Goal: Check status: Check status

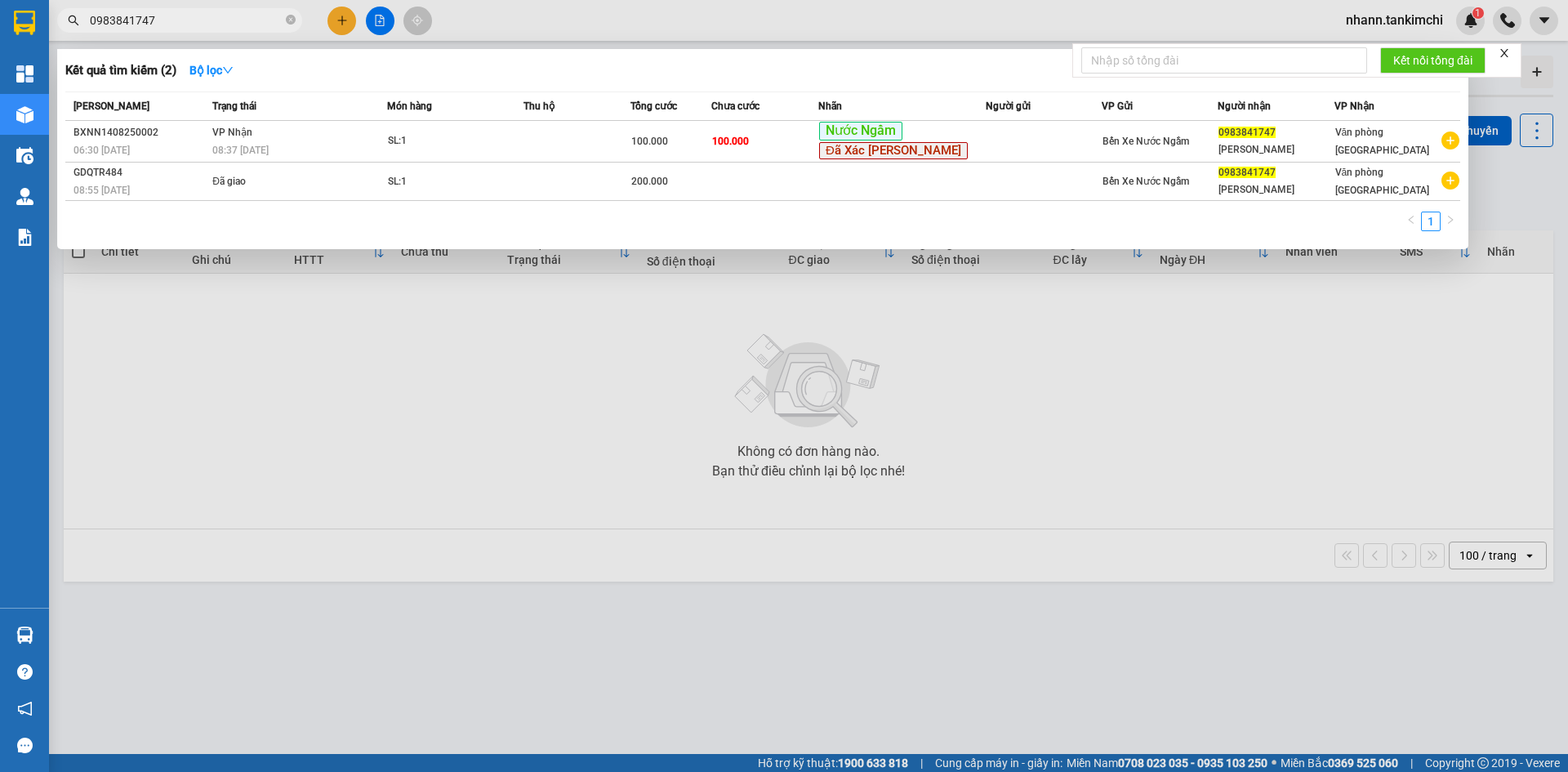
click at [295, 21] on icon "close-circle" at bounding box center [290, 19] width 9 height 9
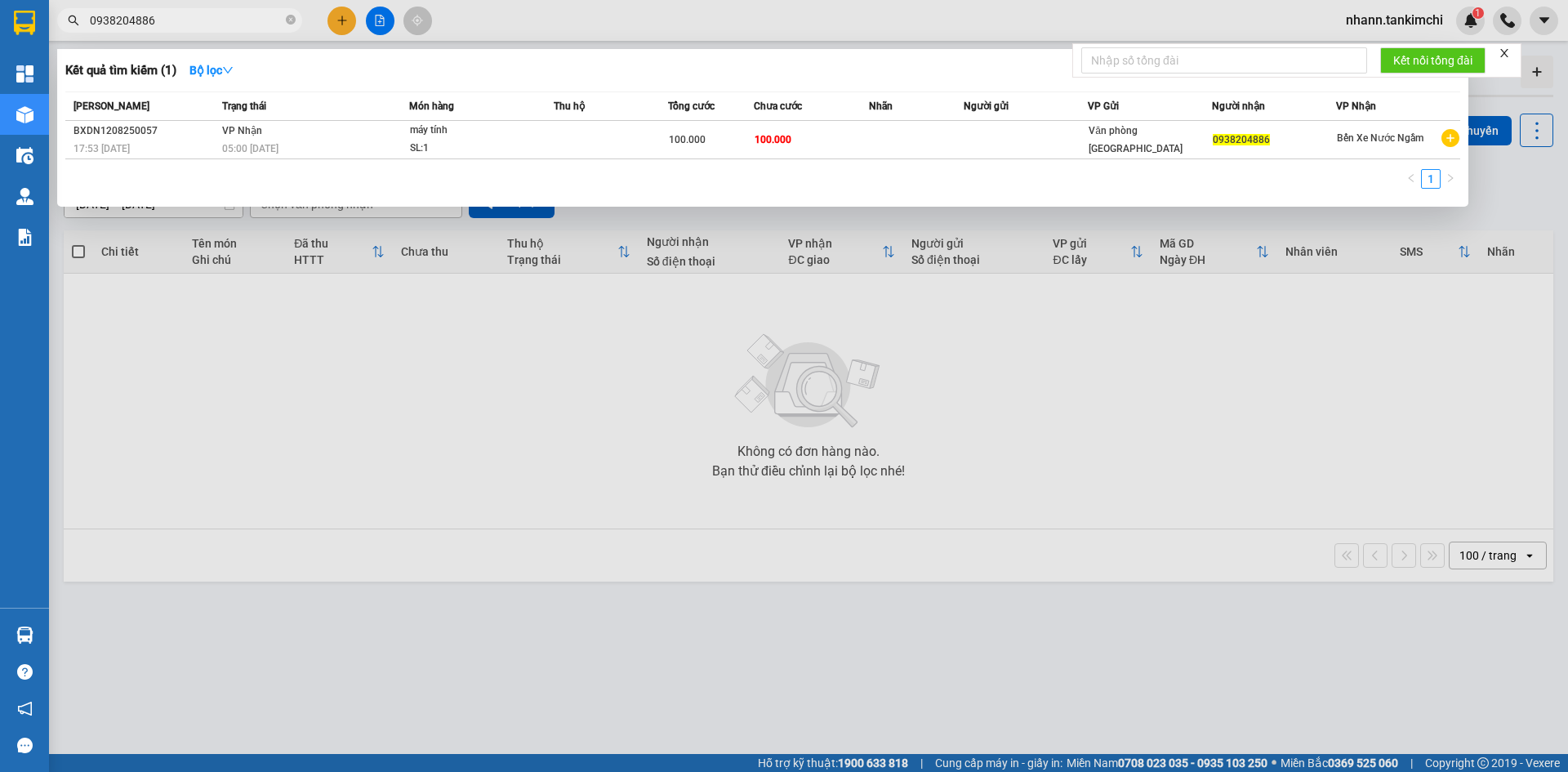
type input "0938204886"
click at [952, 664] on div at bounding box center [784, 386] width 1568 height 772
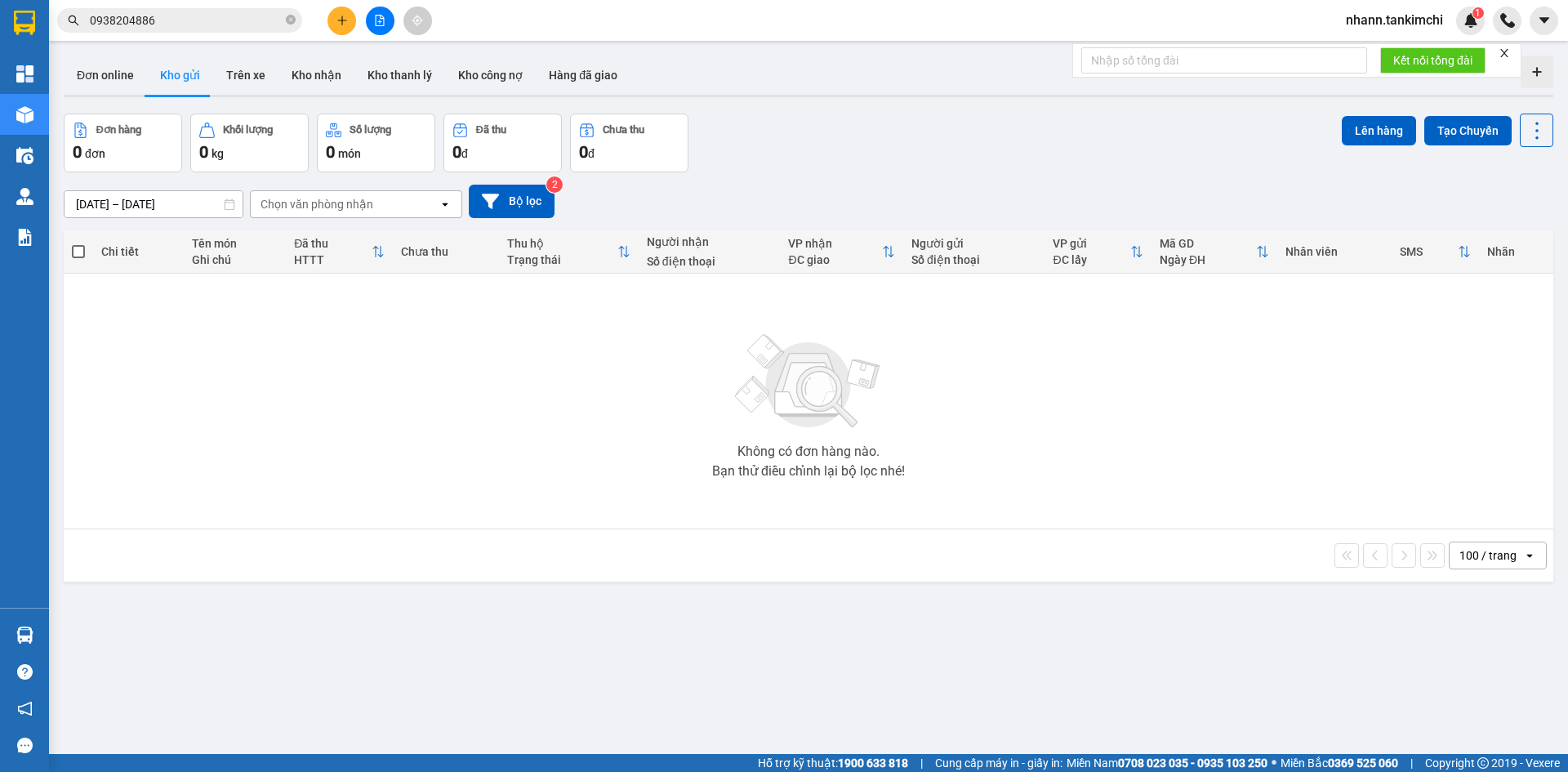
click at [182, 12] on input "0938204886" at bounding box center [186, 20] width 192 height 18
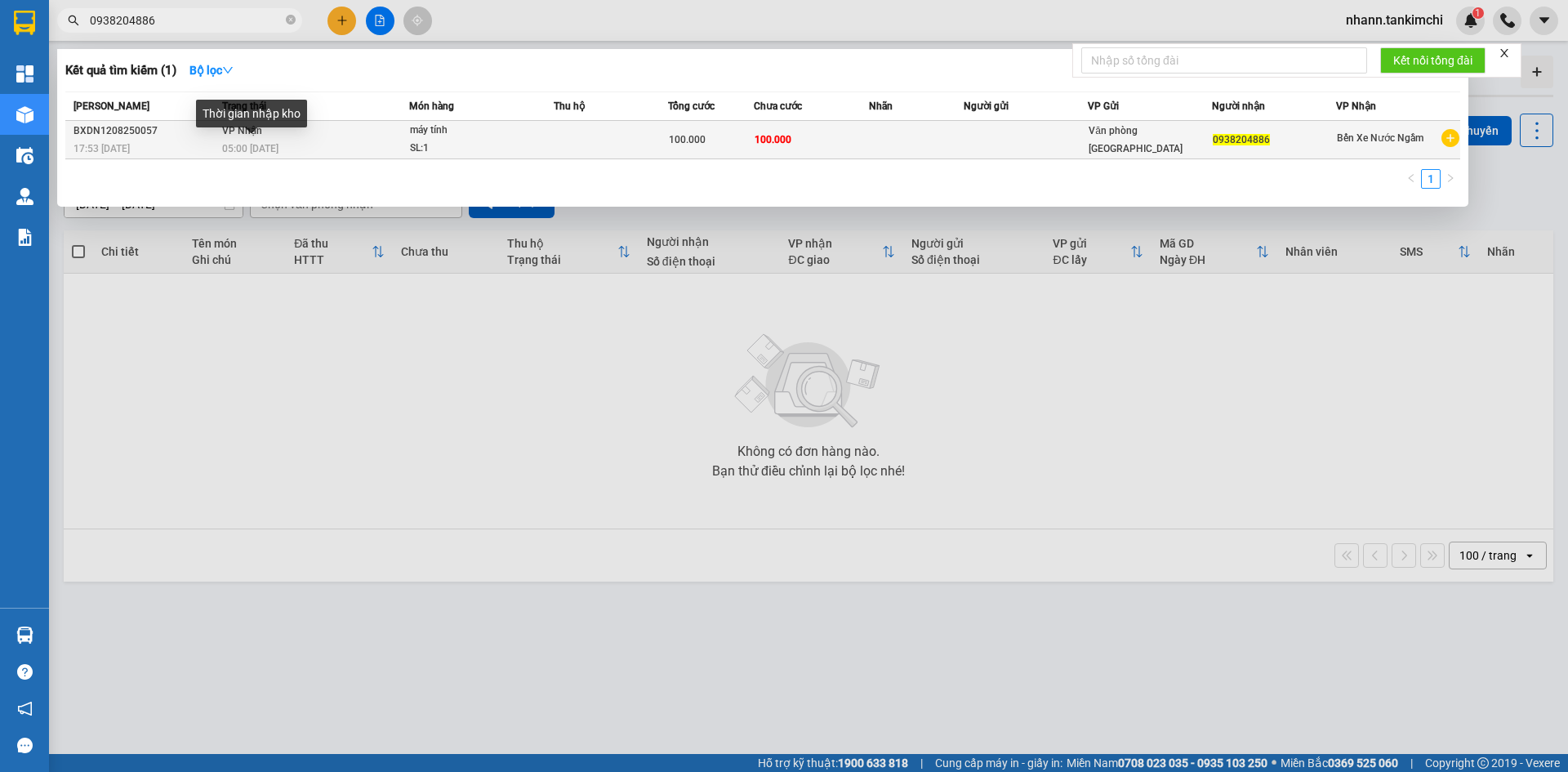
click at [275, 150] on span "05:00 [DATE]" at bounding box center [251, 148] width 56 height 11
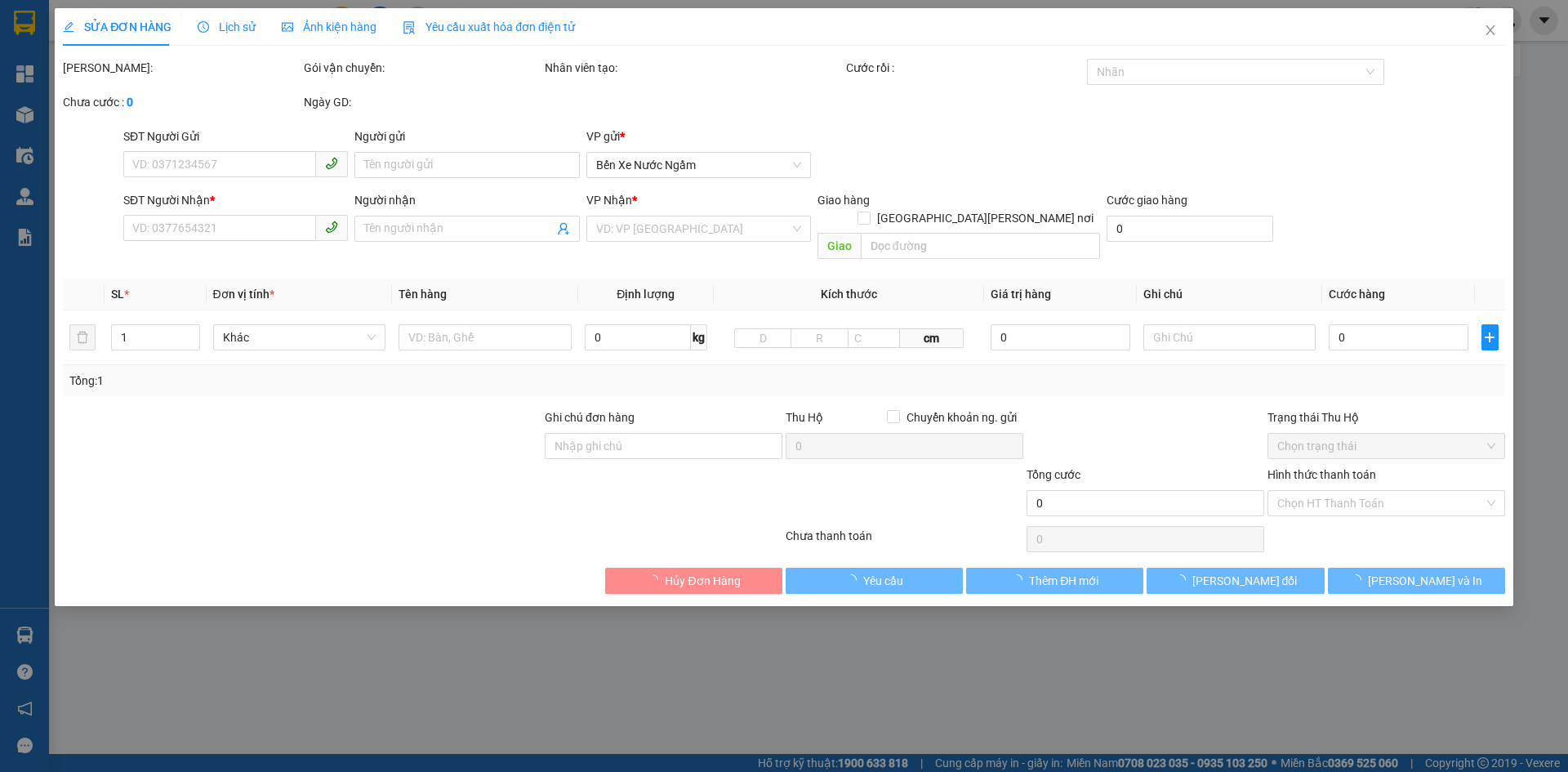
click at [227, 13] on div "Lịch sử" at bounding box center [227, 27] width 58 height 38
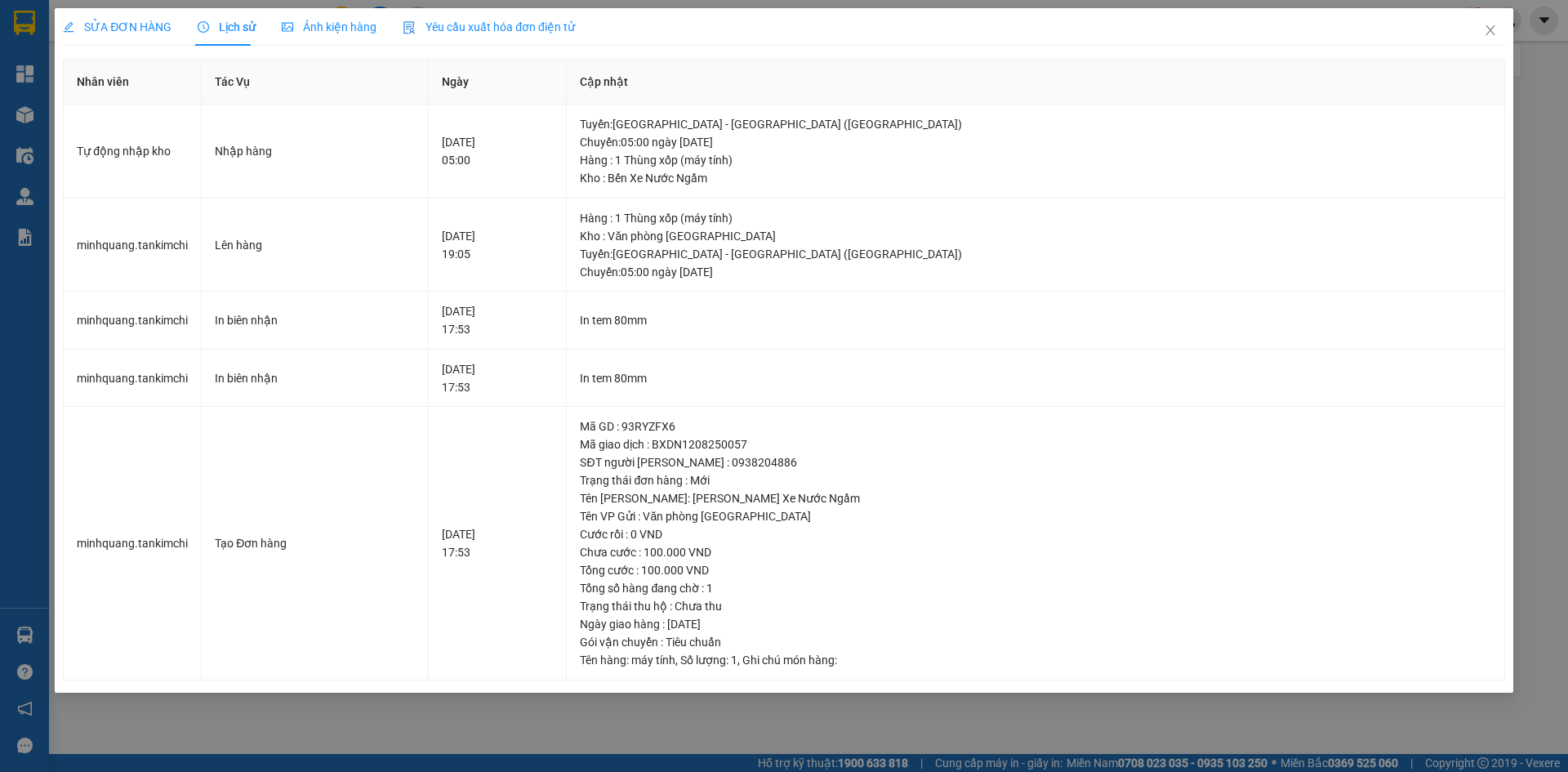
click at [1060, 711] on div "SỬA ĐƠN HÀNG Lịch sử [PERSON_NAME] hàng Yêu cầu xuất [PERSON_NAME] điện tử Tota…" at bounding box center [784, 386] width 1568 height 772
click at [1500, 38] on span "Close" at bounding box center [1489, 31] width 45 height 45
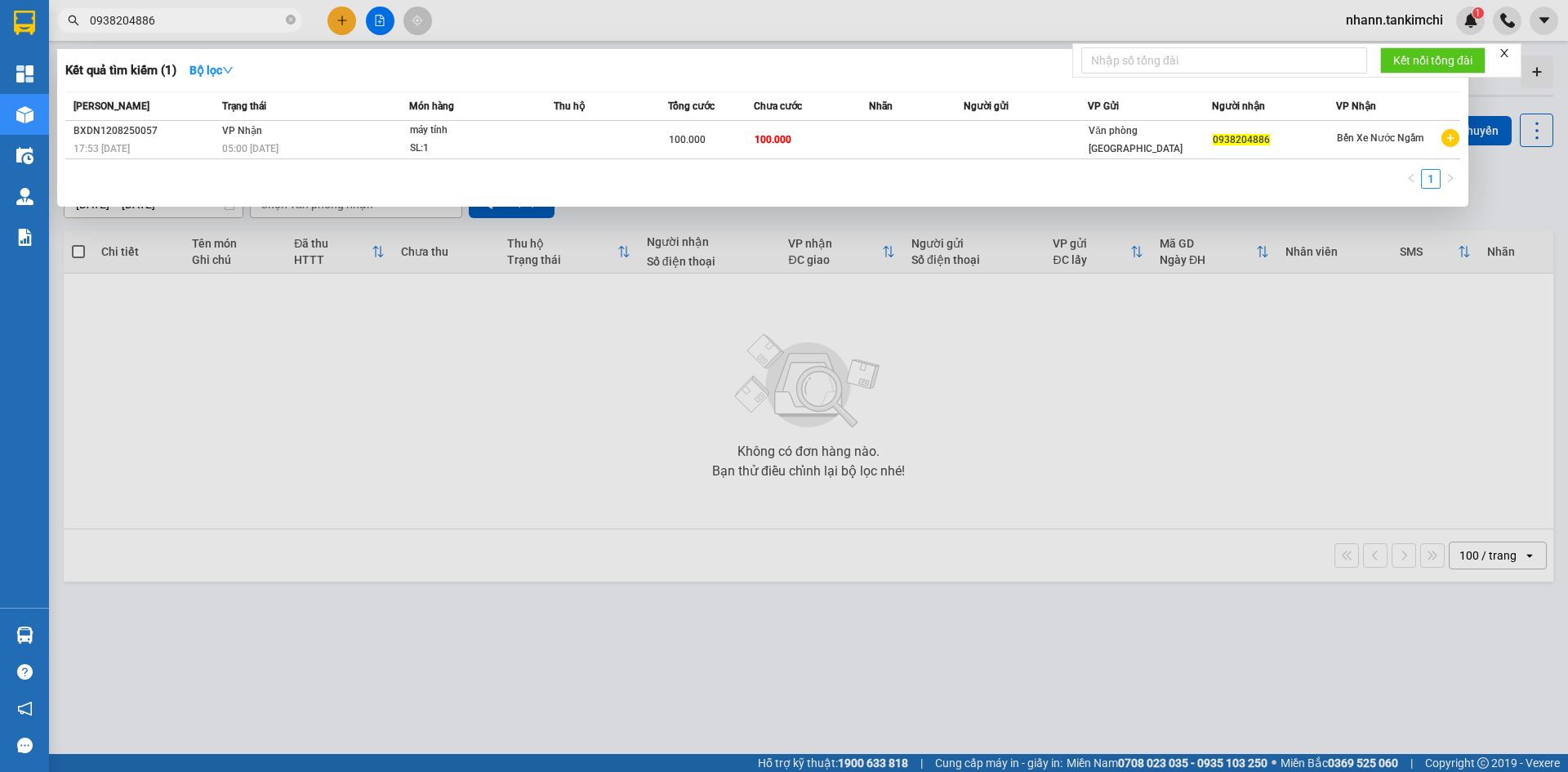
click at [183, 27] on input "0938204886" at bounding box center [186, 20] width 192 height 18
click at [287, 18] on span "0938204886" at bounding box center [180, 21] width 245 height 25
click at [288, 18] on icon "close-circle" at bounding box center [290, 19] width 9 height 9
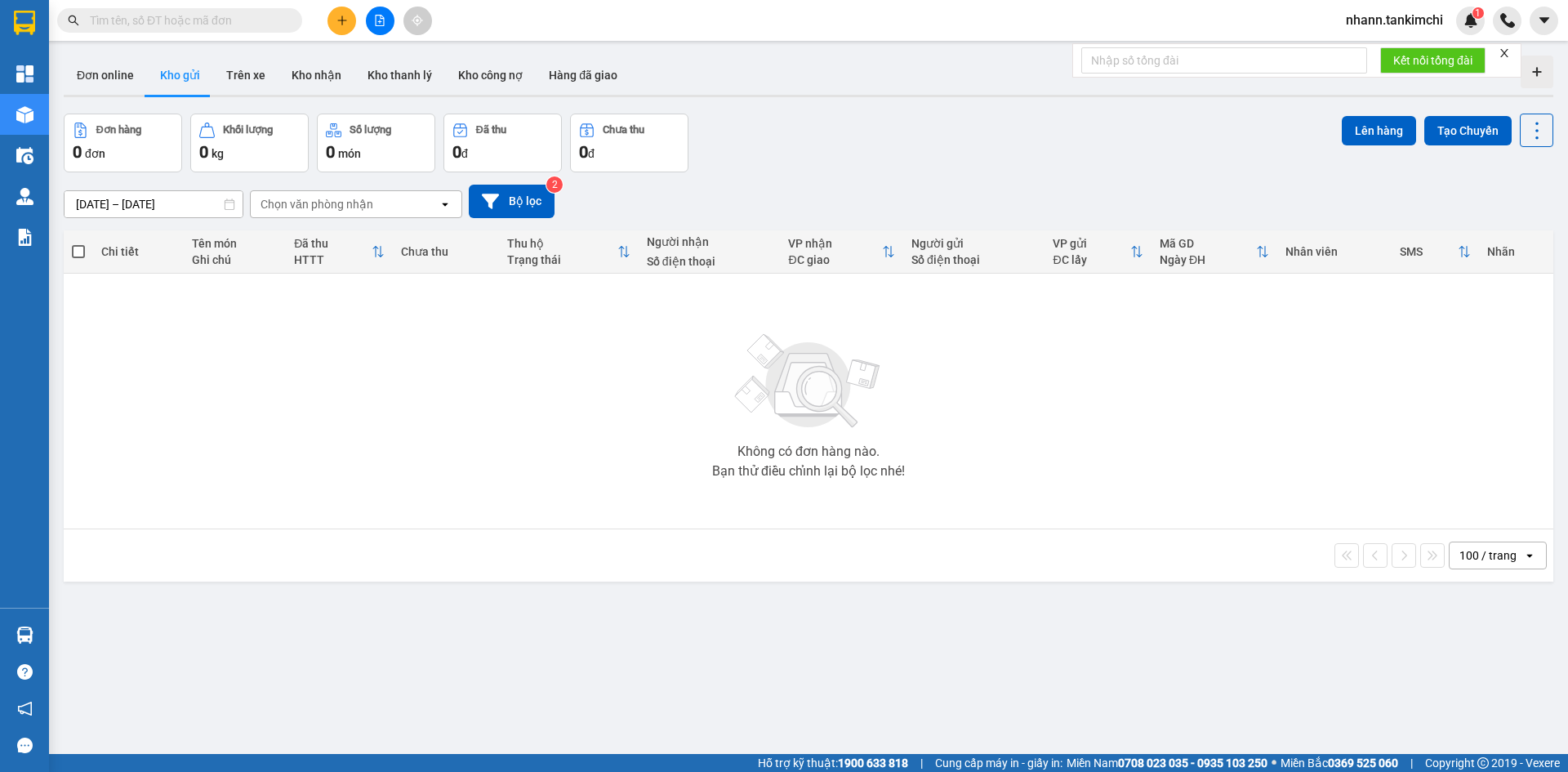
click at [203, 24] on input "text" at bounding box center [186, 20] width 192 height 18
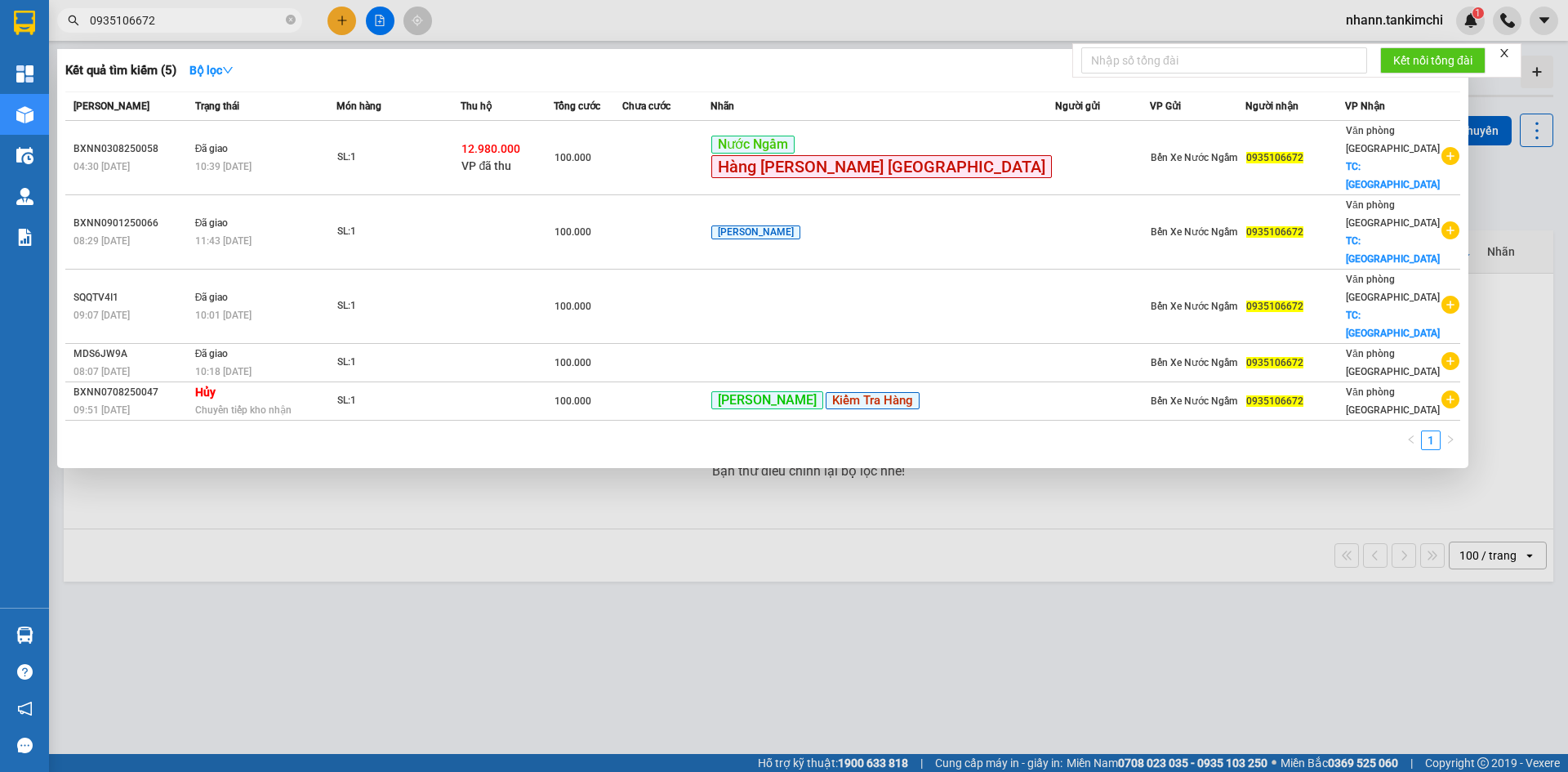
type input "0935106672"
